Goal: Task Accomplishment & Management: Use online tool/utility

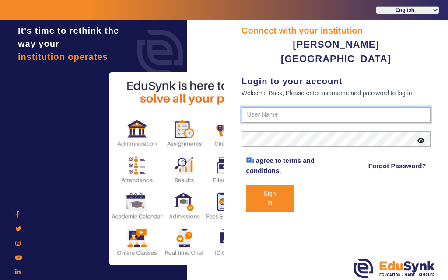
type input "7685859009"
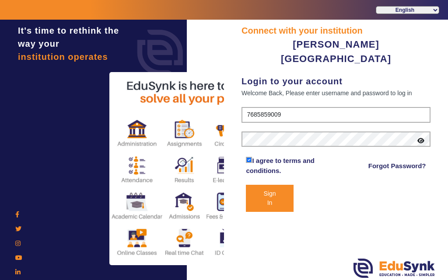
click at [266, 185] on button "Sign In" at bounding box center [269, 198] width 47 height 27
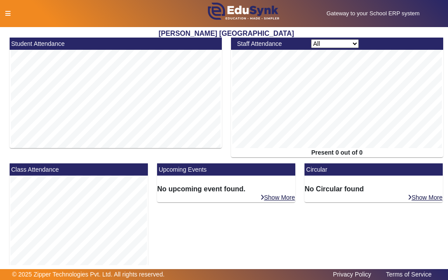
click at [7, 15] on icon at bounding box center [7, 13] width 5 height 6
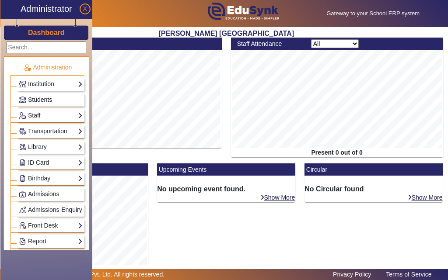
click at [40, 102] on span "Students" at bounding box center [40, 99] width 24 height 7
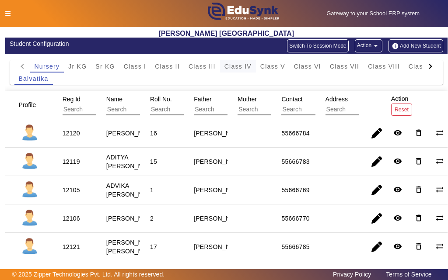
click at [228, 68] on span "Class IV" at bounding box center [237, 66] width 27 height 6
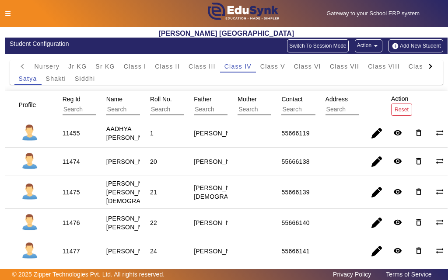
click at [73, 166] on div "11474" at bounding box center [71, 161] width 17 height 9
copy div "11474"
click at [6, 13] on icon at bounding box center [7, 13] width 5 height 6
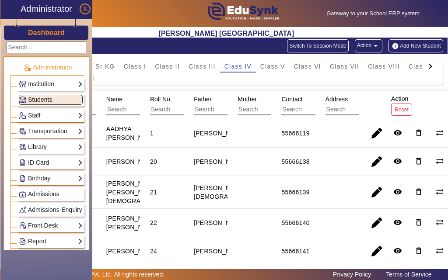
click at [34, 145] on link "Library" at bounding box center [51, 147] width 64 height 10
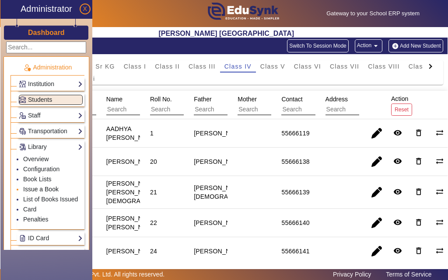
click at [38, 189] on link "Issue a Book" at bounding box center [40, 189] width 35 height 7
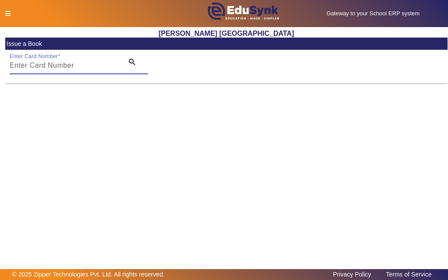
paste input "11474"
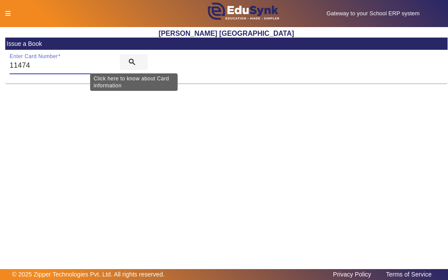
type input "11474"
click at [131, 62] on mat-icon "search" at bounding box center [132, 62] width 9 height 9
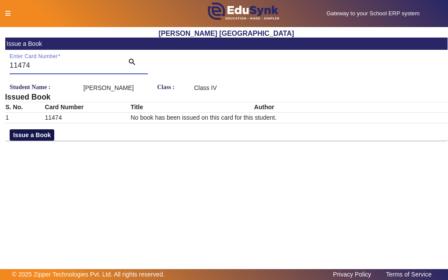
click at [45, 141] on button "Issue a Book" at bounding box center [32, 134] width 45 height 11
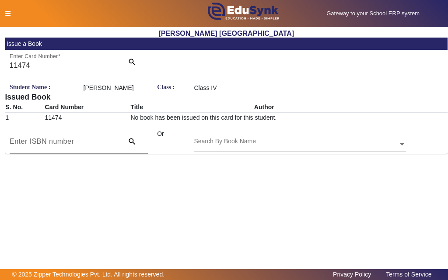
click at [275, 149] on input "text" at bounding box center [300, 144] width 212 height 9
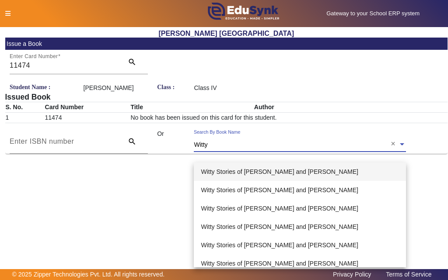
type input "Witty"
click at [256, 174] on span "Witty Stories of [PERSON_NAME] and [PERSON_NAME]" at bounding box center [279, 171] width 157 height 7
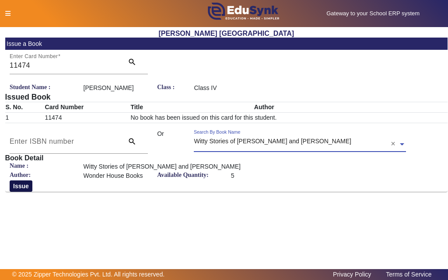
click at [17, 192] on button "Issue" at bounding box center [21, 186] width 23 height 11
